Goal: Information Seeking & Learning: Find specific fact

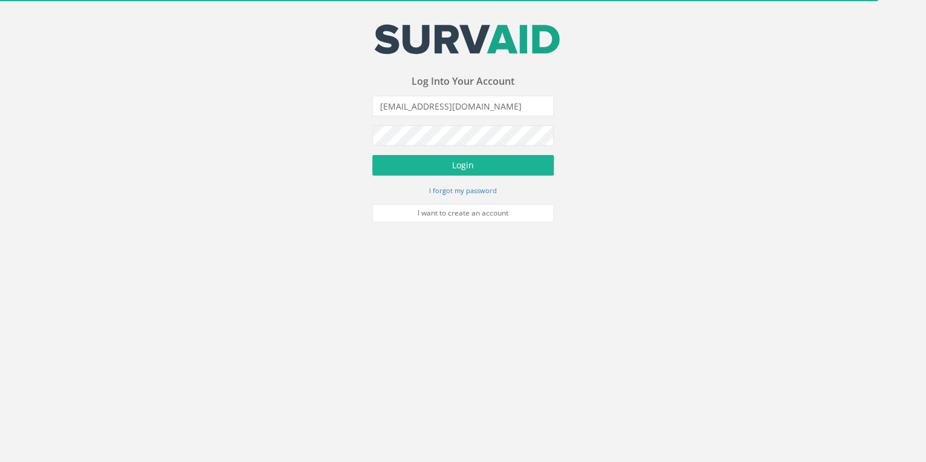
click at [482, 162] on button "Login" at bounding box center [463, 165] width 182 height 21
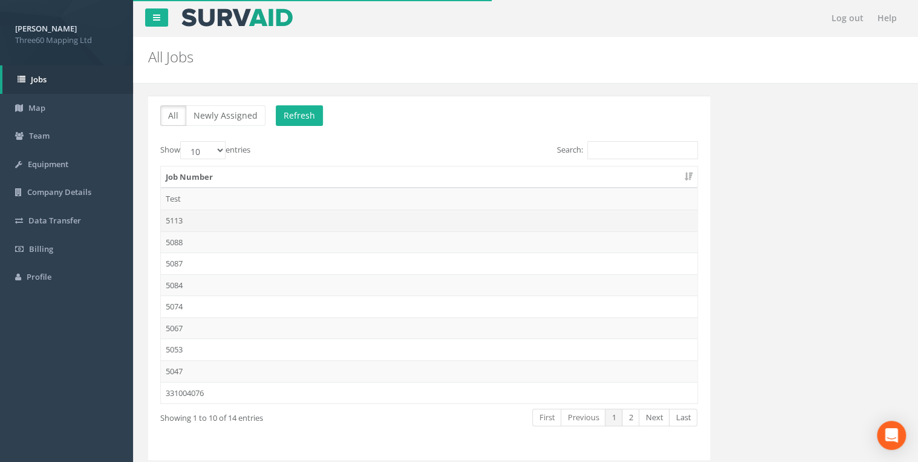
click at [189, 222] on td "5113" at bounding box center [429, 220] width 537 height 22
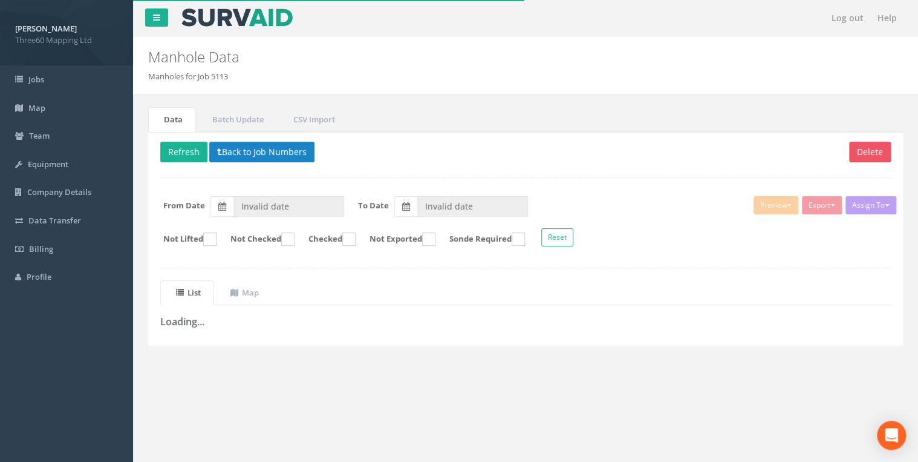
type input "[DATE]"
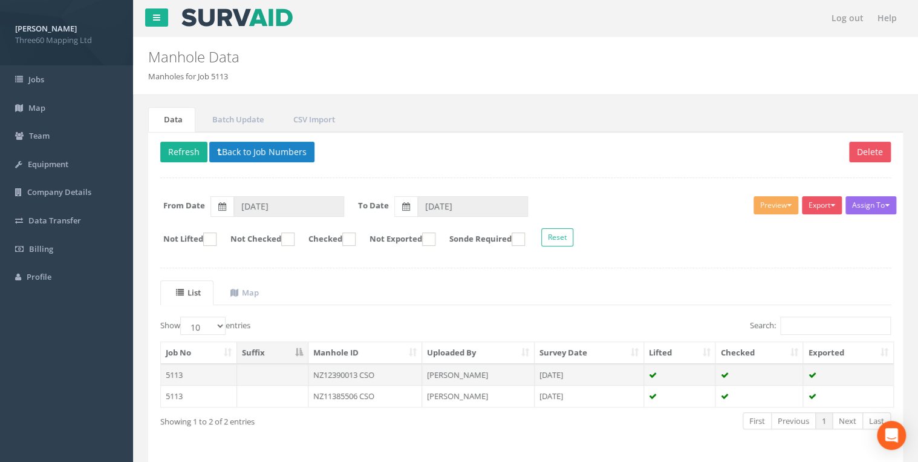
click at [301, 367] on td at bounding box center [272, 375] width 71 height 22
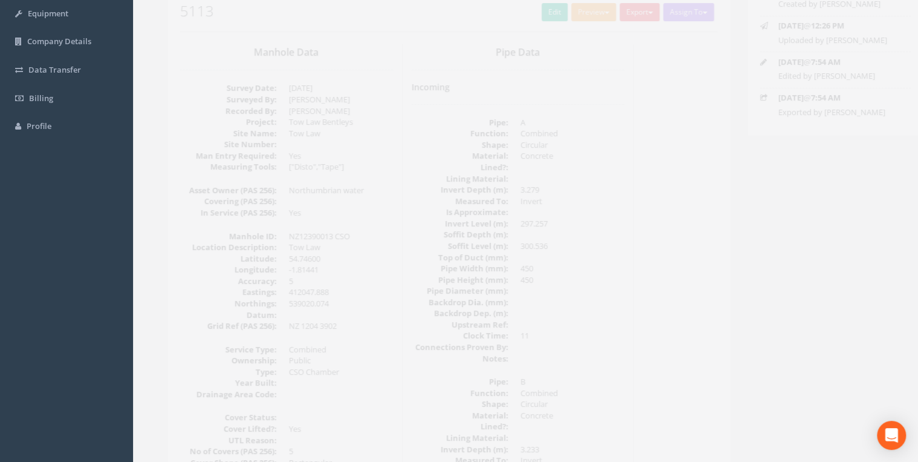
scroll to position [129, 0]
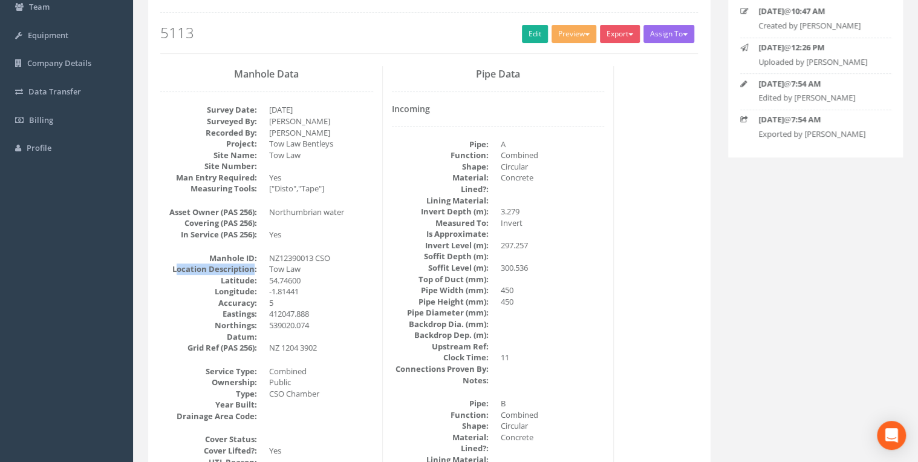
drag, startPoint x: 176, startPoint y: 266, endPoint x: 255, endPoint y: 268, distance: 79.3
click at [255, 268] on dt "Location Description:" at bounding box center [208, 268] width 97 height 11
drag, startPoint x: 255, startPoint y: 268, endPoint x: 169, endPoint y: 262, distance: 86.7
click at [169, 263] on dt "Location Description:" at bounding box center [208, 268] width 97 height 11
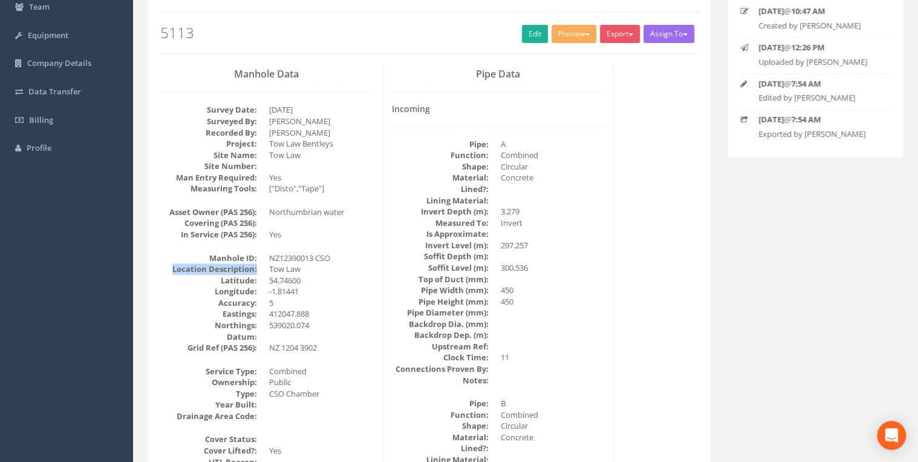
drag, startPoint x: 169, startPoint y: 262, endPoint x: 177, endPoint y: 266, distance: 8.9
click at [177, 266] on dt "Location Description:" at bounding box center [208, 268] width 97 height 11
drag, startPoint x: 175, startPoint y: 265, endPoint x: 257, endPoint y: 264, distance: 81.7
click at [257, 264] on dt "Location Description:" at bounding box center [208, 268] width 97 height 11
drag, startPoint x: 257, startPoint y: 264, endPoint x: 208, endPoint y: 266, distance: 48.5
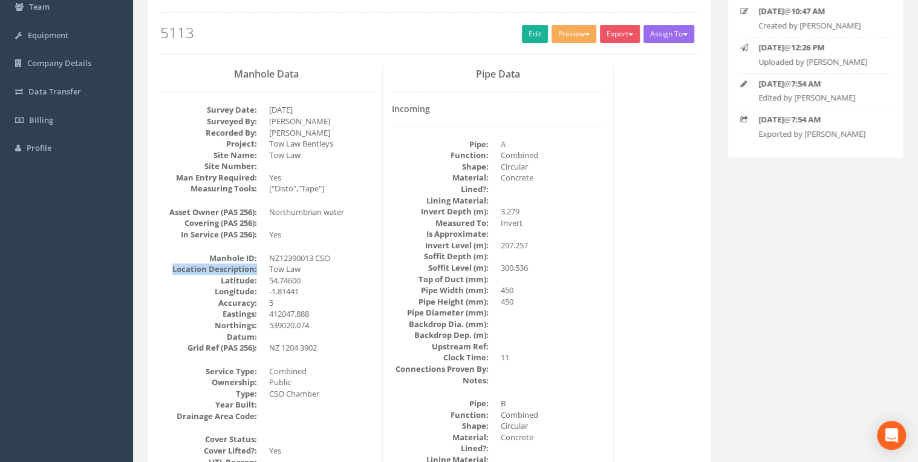
click at [211, 266] on dt "Location Description:" at bounding box center [208, 268] width 97 height 11
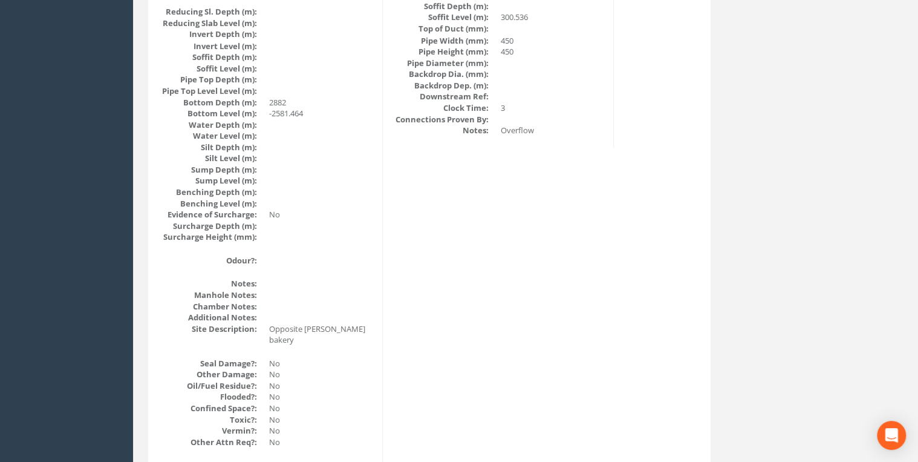
scroll to position [1290, 0]
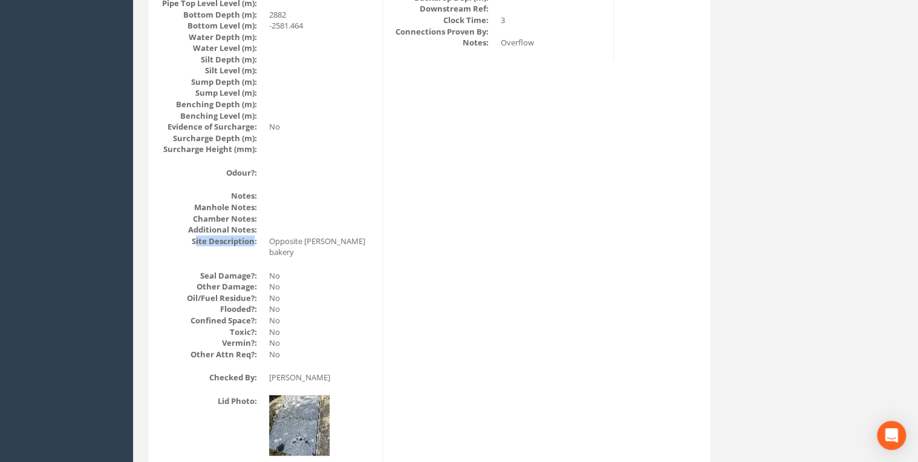
drag, startPoint x: 195, startPoint y: 240, endPoint x: 255, endPoint y: 241, distance: 59.3
click at [255, 241] on dt "Site Description:" at bounding box center [208, 240] width 97 height 11
drag, startPoint x: 255, startPoint y: 241, endPoint x: 240, endPoint y: 252, distance: 18.2
click at [240, 252] on div "Manhole Data Survey Date: [DATE] Surveyed By: [PERSON_NAME] Recorded By: [PERSO…" at bounding box center [267, 157] width 232 height 2507
drag, startPoint x: 191, startPoint y: 241, endPoint x: 255, endPoint y: 240, distance: 64.7
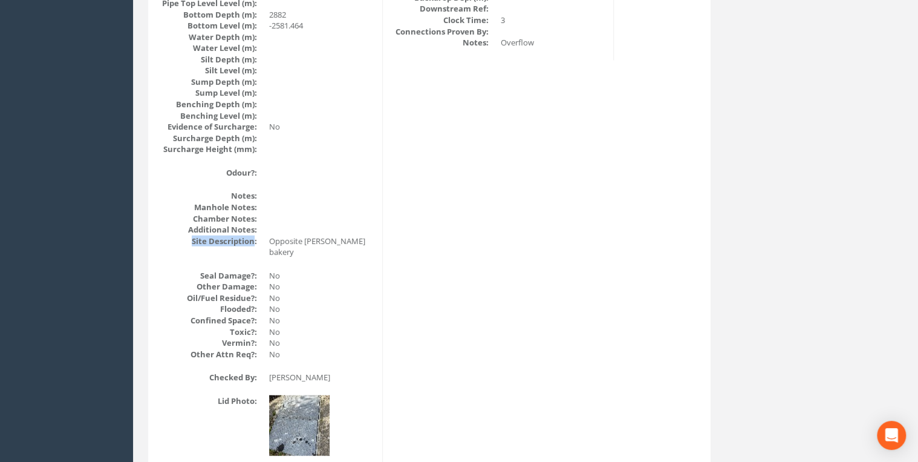
click at [255, 240] on dt "Site Description:" at bounding box center [208, 240] width 97 height 11
click at [256, 242] on dt "Site Description:" at bounding box center [208, 240] width 97 height 11
drag, startPoint x: 252, startPoint y: 242, endPoint x: 196, endPoint y: 245, distance: 56.3
click at [196, 245] on div "Manhole Data Survey Date: [DATE] Surveyed By: [PERSON_NAME] Recorded By: [PERSO…" at bounding box center [267, 157] width 232 height 2507
click at [194, 242] on dt "Site Description:" at bounding box center [208, 240] width 97 height 11
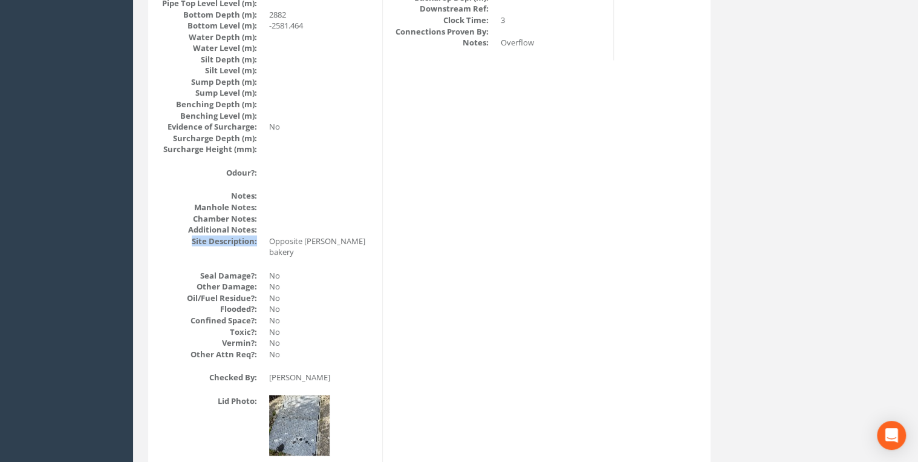
drag, startPoint x: 194, startPoint y: 242, endPoint x: 253, endPoint y: 237, distance: 58.9
click at [253, 237] on dt "Site Description:" at bounding box center [208, 240] width 97 height 11
drag, startPoint x: 253, startPoint y: 237, endPoint x: 369, endPoint y: 201, distance: 121.5
click at [369, 201] on dd at bounding box center [321, 206] width 104 height 11
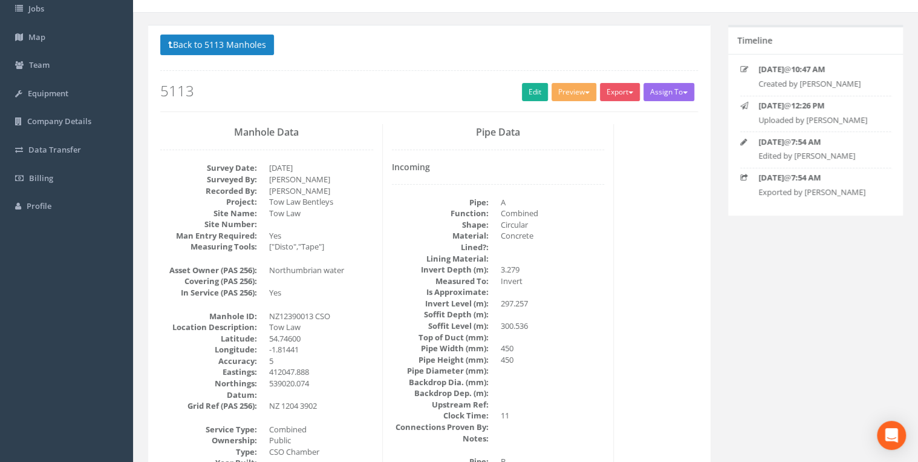
scroll to position [64, 0]
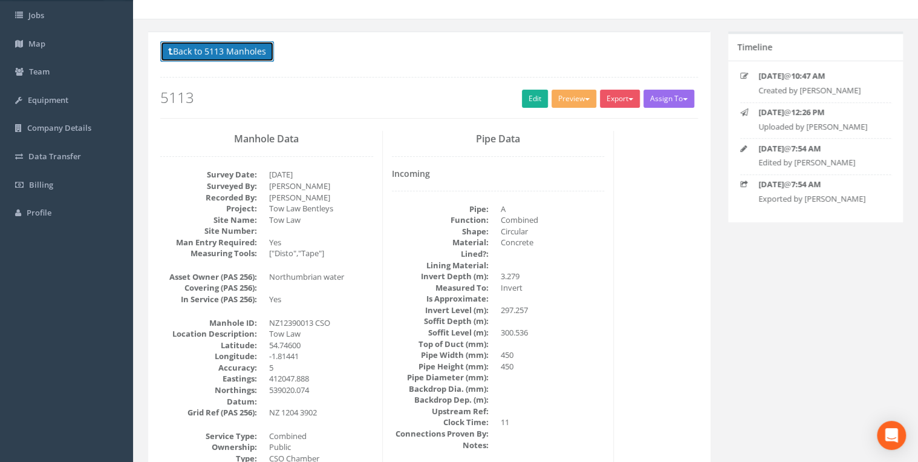
click at [230, 44] on button "Back to 5113 Manholes" at bounding box center [217, 51] width 114 height 21
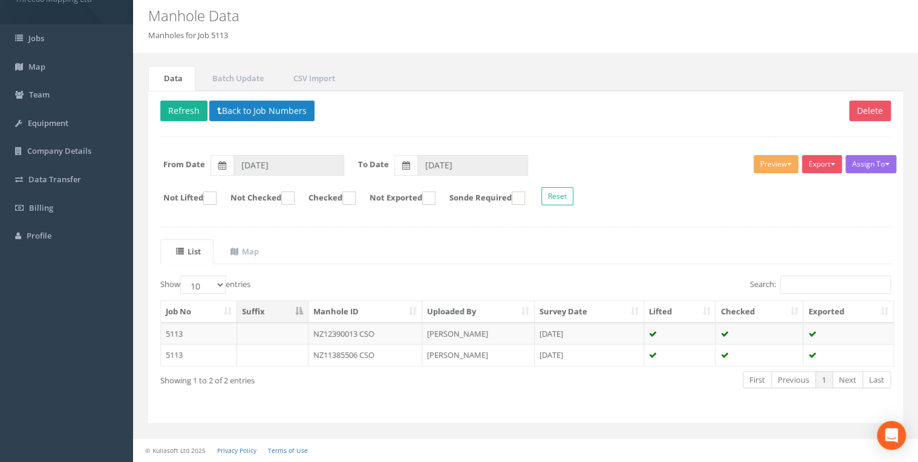
scroll to position [39, 0]
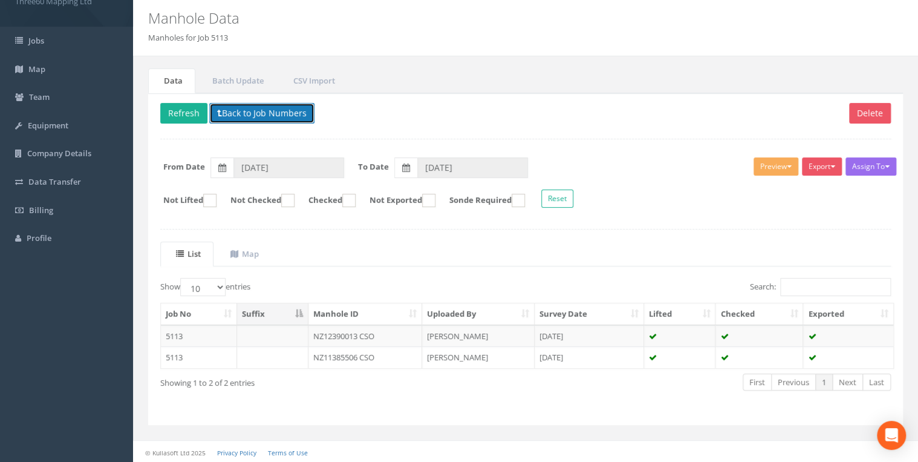
click at [244, 119] on button "Back to Job Numbers" at bounding box center [261, 113] width 105 height 21
